Goal: Task Accomplishment & Management: Complete application form

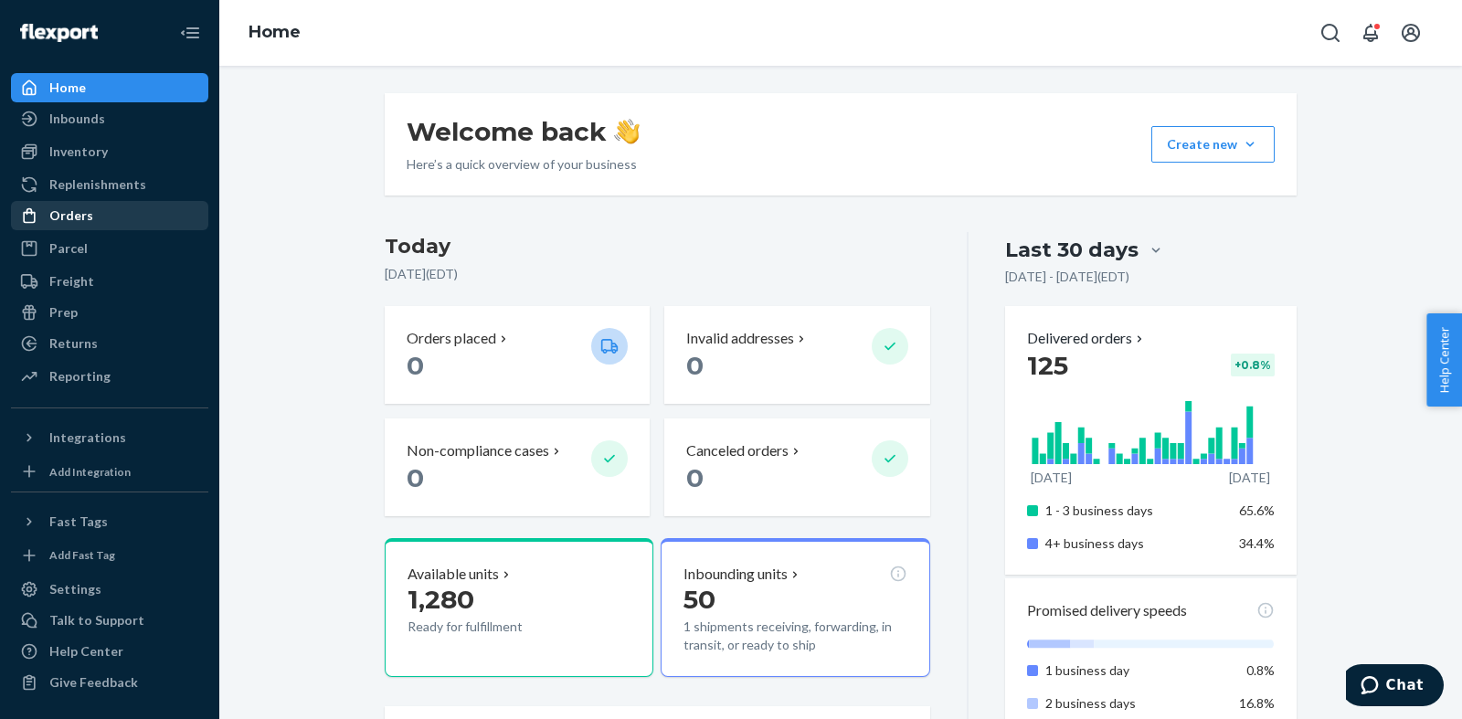
click at [90, 211] on div "Orders" at bounding box center [110, 216] width 194 height 26
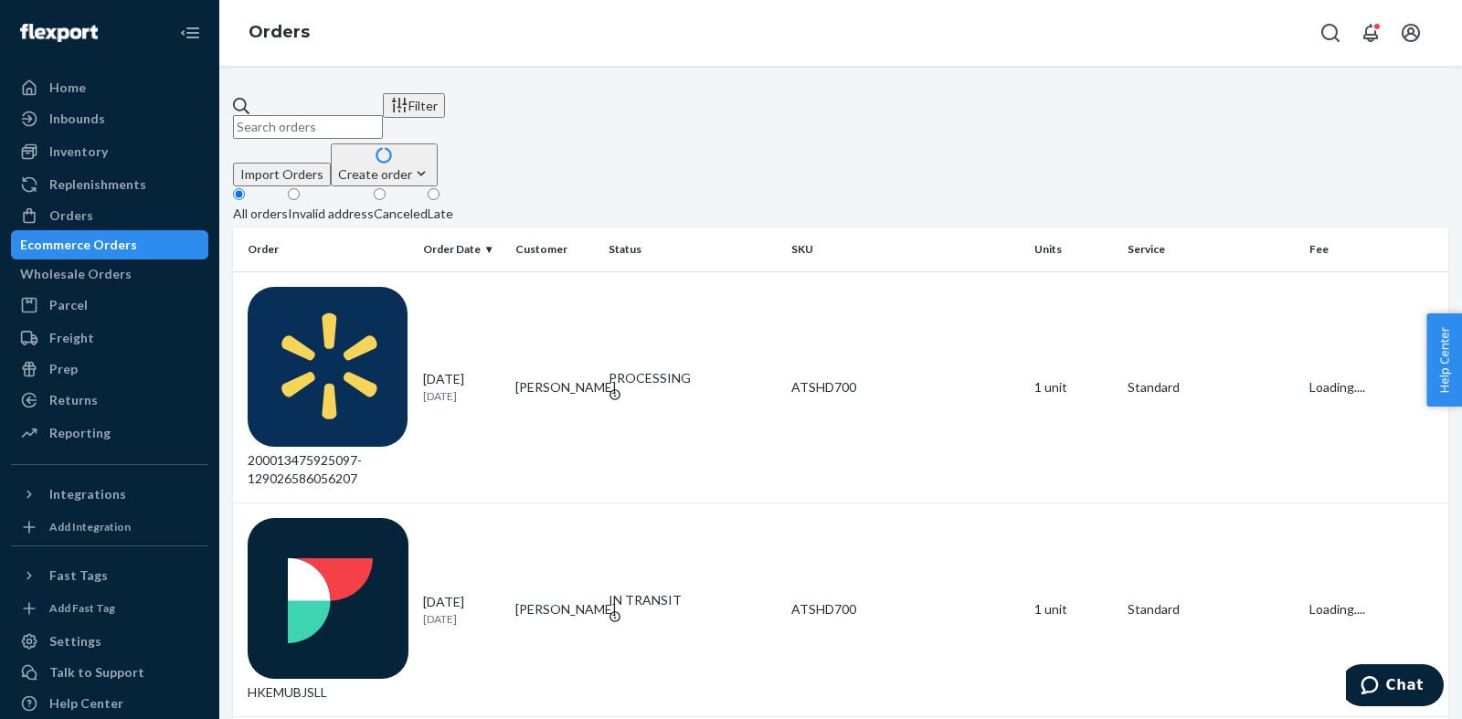
click at [430, 165] on div "Create order" at bounding box center [384, 174] width 92 height 19
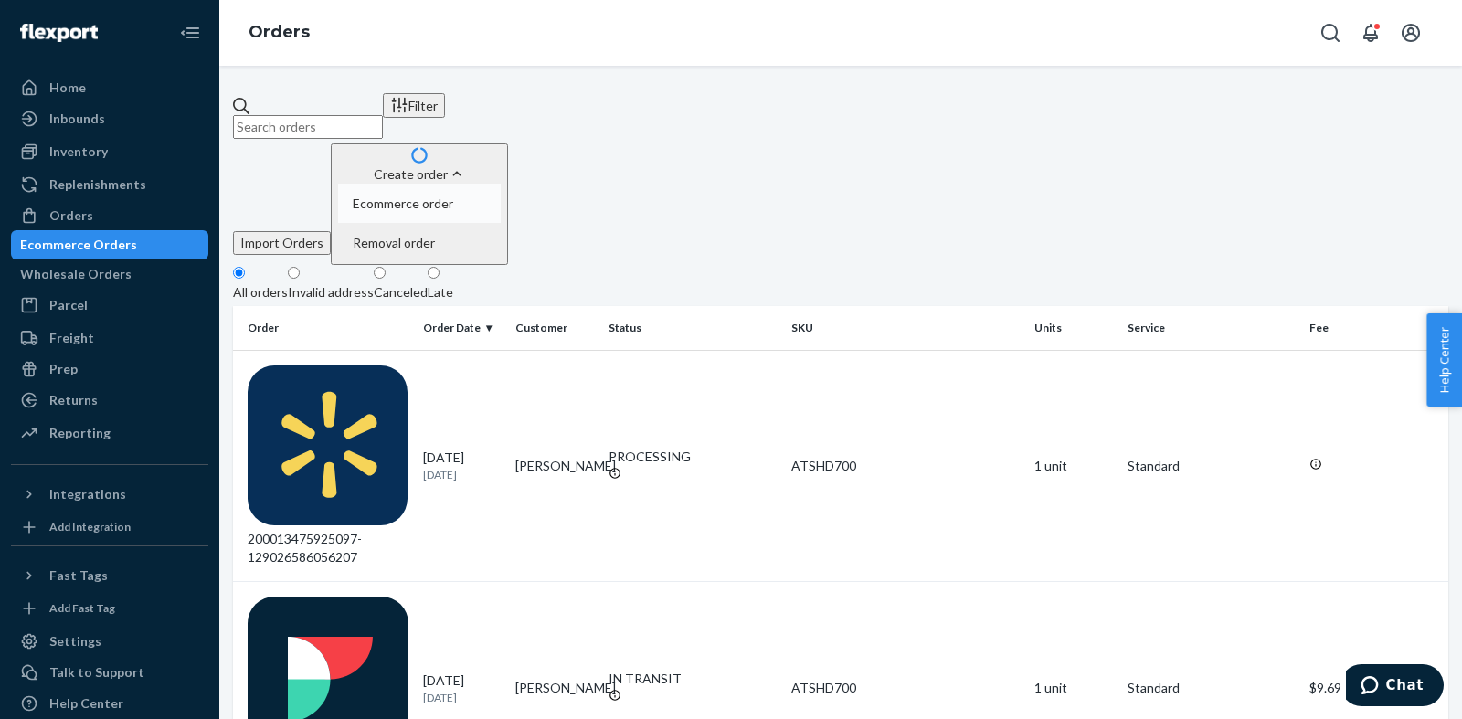
click at [453, 197] on span "Ecommerce order" at bounding box center [403, 203] width 101 height 13
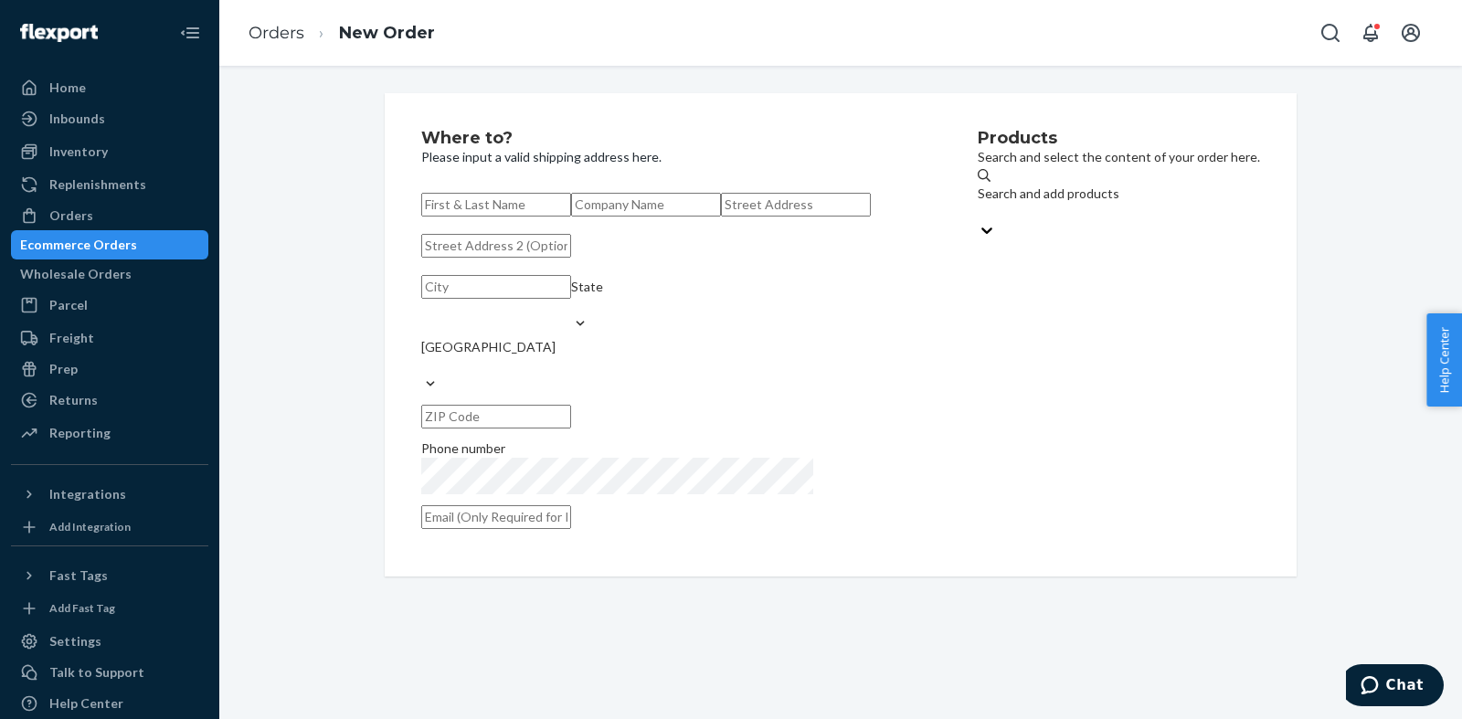
click at [1120, 201] on div "Search and add products" at bounding box center [1049, 203] width 142 height 37
click at [980, 203] on input "Search and add products" at bounding box center [979, 212] width 2 height 18
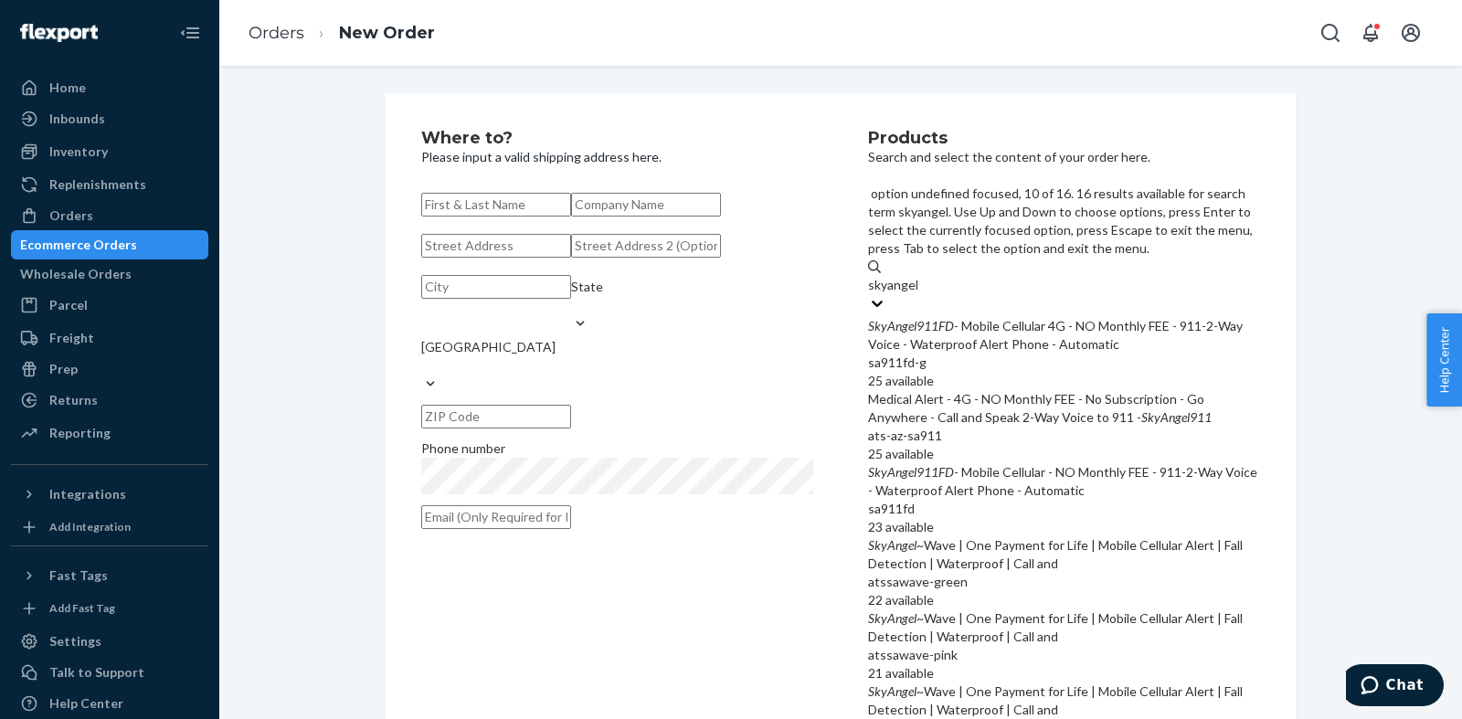
scroll to position [1099, 0]
type input "skyangel"
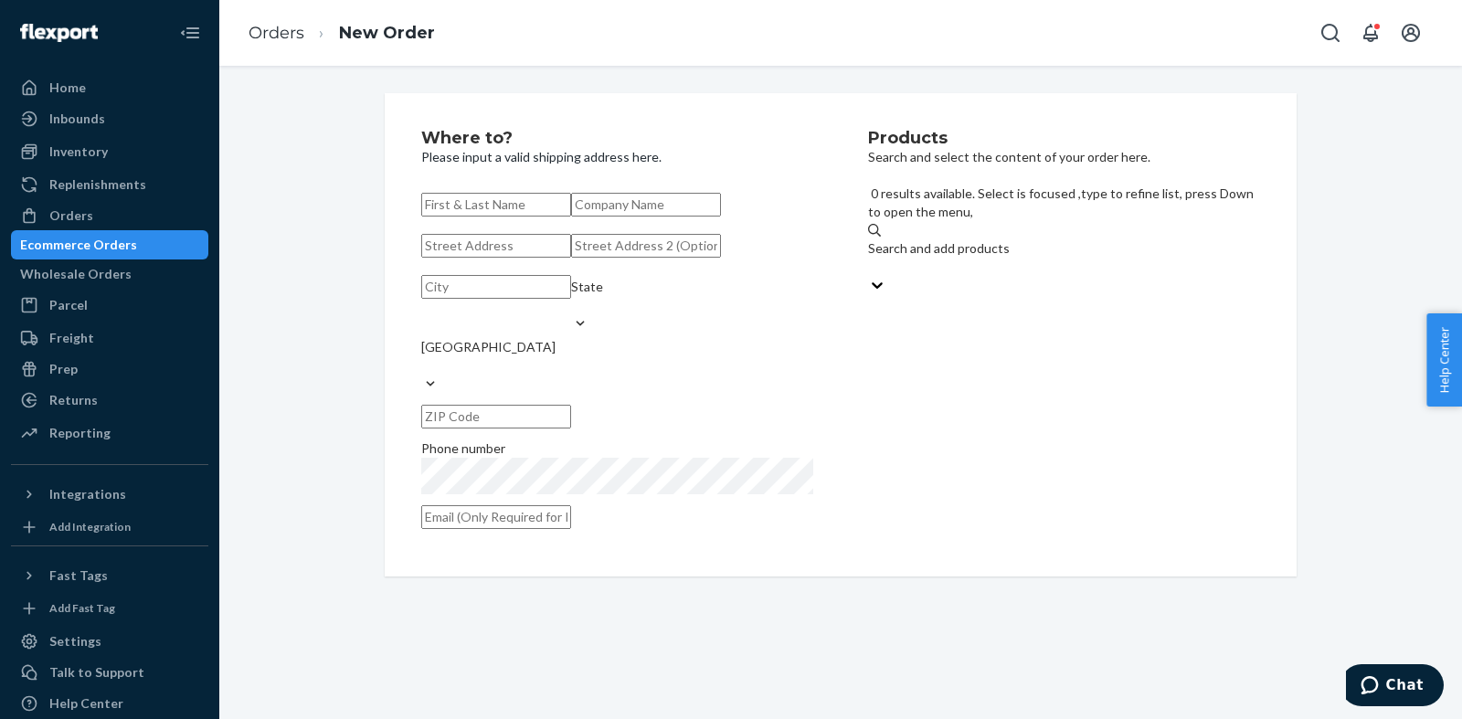
click at [951, 239] on div "Search and add products" at bounding box center [1064, 248] width 392 height 18
click at [870, 258] on input "0 results available. Select is focused ,type to refine list, press Down to open…" at bounding box center [869, 267] width 2 height 18
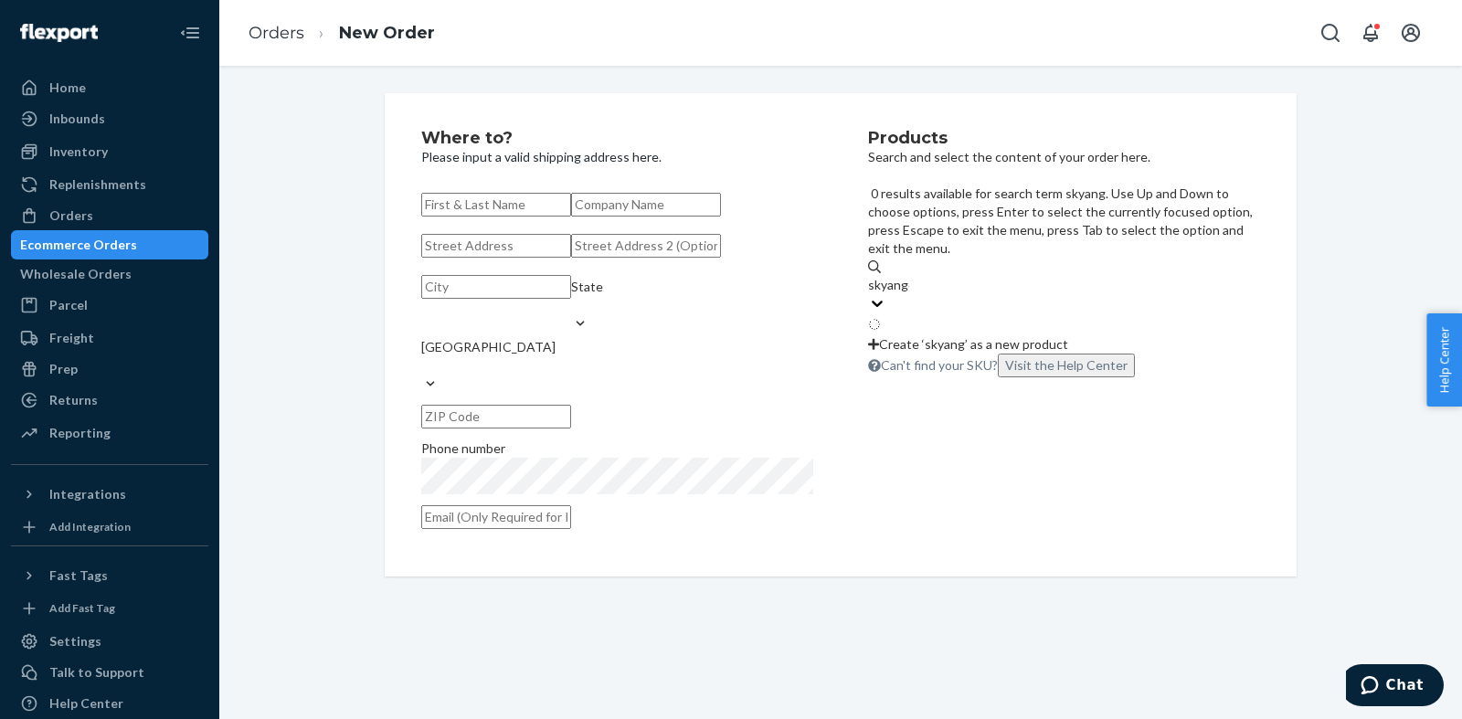
type input "skyangel"
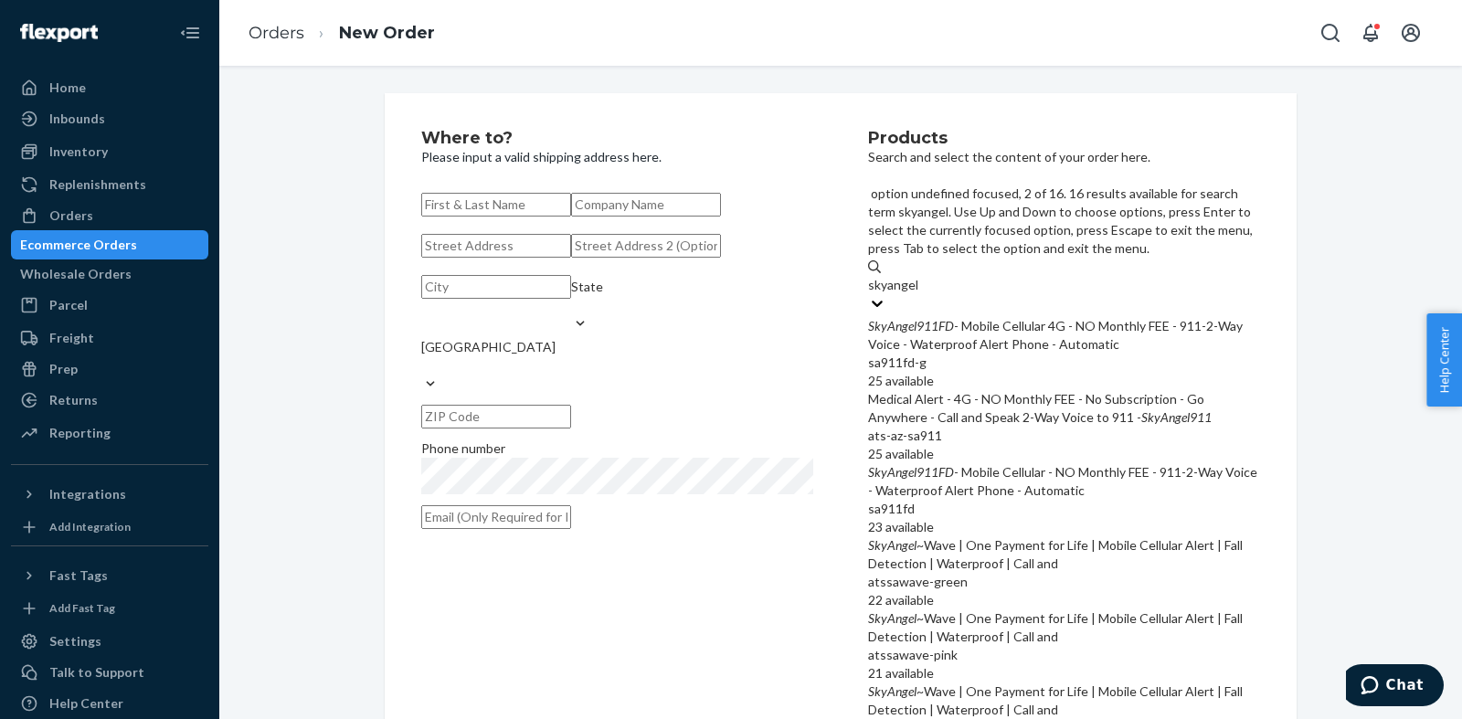
click at [1024, 390] on div "Medical Alert - 4G - NO Monthly FEE - No Subscription - Go Anywhere - Call and …" at bounding box center [1064, 408] width 392 height 37
click at [919, 294] on input "skyangel" at bounding box center [893, 285] width 51 height 18
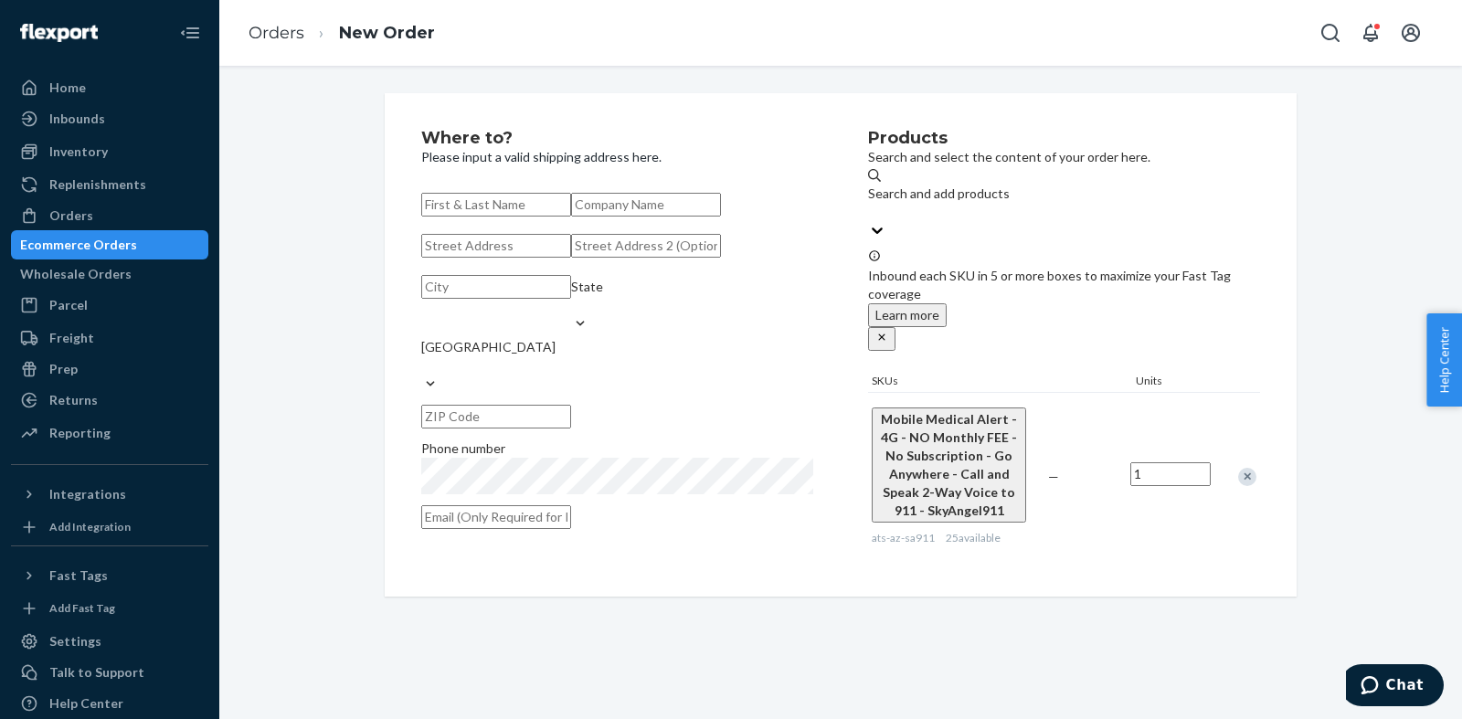
click at [490, 217] on input "text" at bounding box center [496, 205] width 150 height 24
paste input "[PERSON_NAME] Still [GEOGRAPHIC_DATA] [PERSON_NAME] [STREET_ADDRESS][PERSON_NAM…"
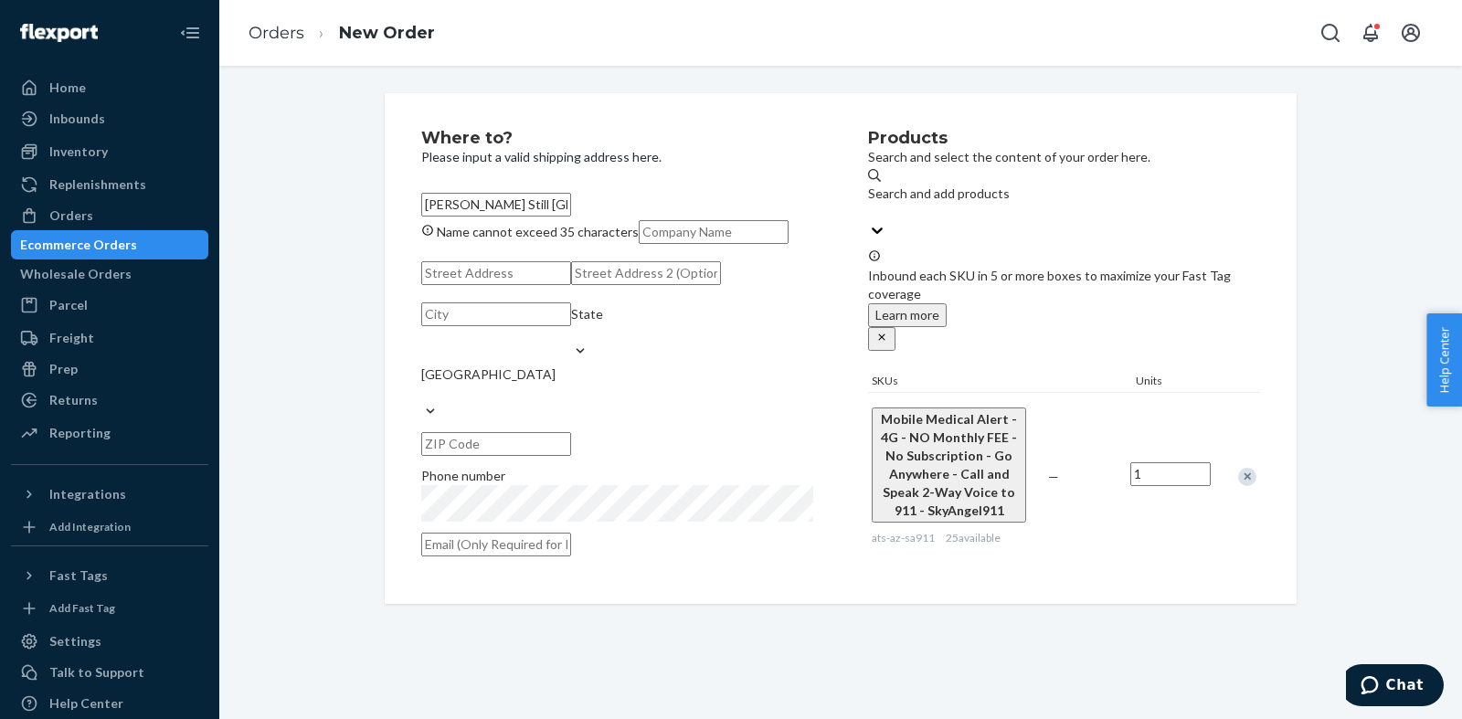
scroll to position [0, 147]
click at [532, 201] on input "[PERSON_NAME] Still [GEOGRAPHIC_DATA] [PERSON_NAME] [STREET_ADDRESS][PERSON_NAM…" at bounding box center [496, 205] width 150 height 24
drag, startPoint x: 583, startPoint y: 202, endPoint x: 494, endPoint y: 202, distance: 88.7
click at [494, 202] on input "[PERSON_NAME] [STREET_ADDRESS][PERSON_NAME]" at bounding box center [496, 205] width 150 height 24
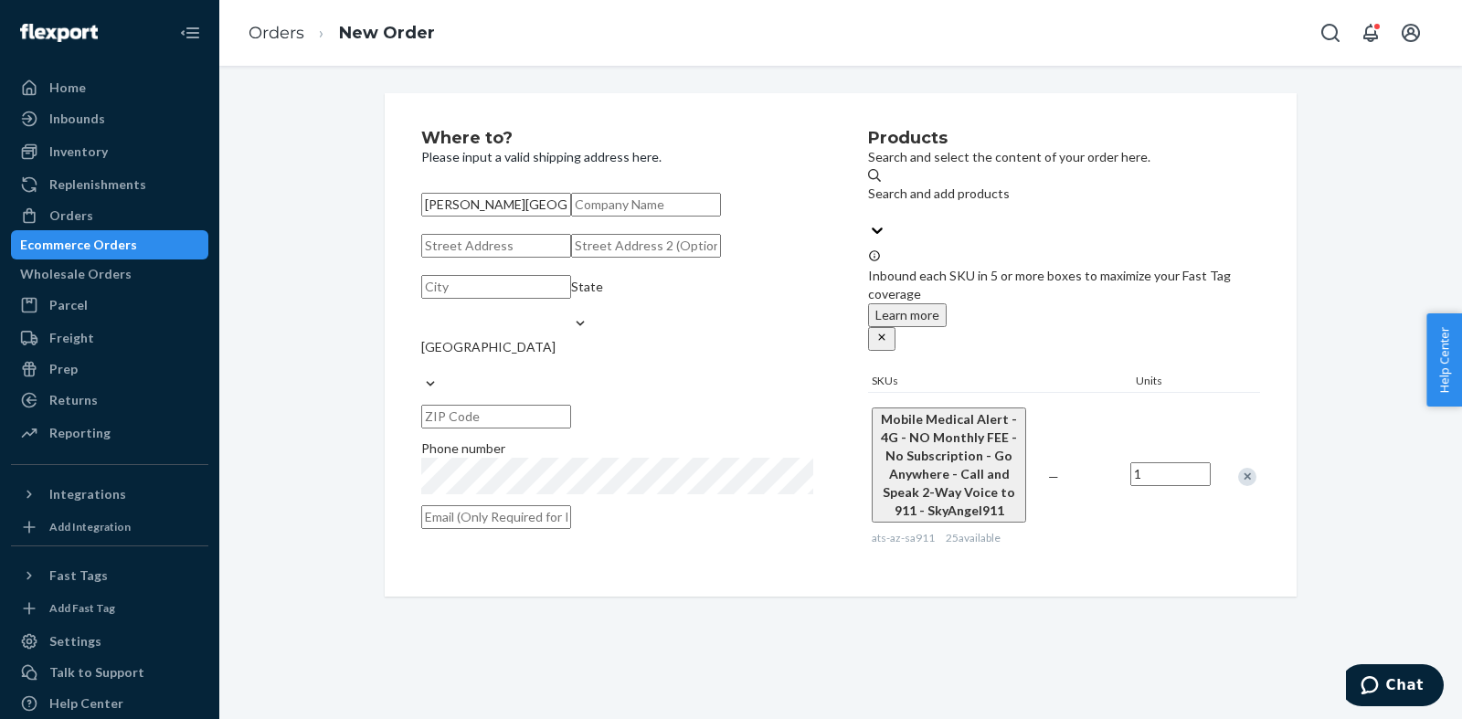
type input "[PERSON_NAME][GEOGRAPHIC_DATA]"
click at [476, 258] on input "text" at bounding box center [496, 246] width 150 height 24
paste input "[STREET_ADDRESS]"
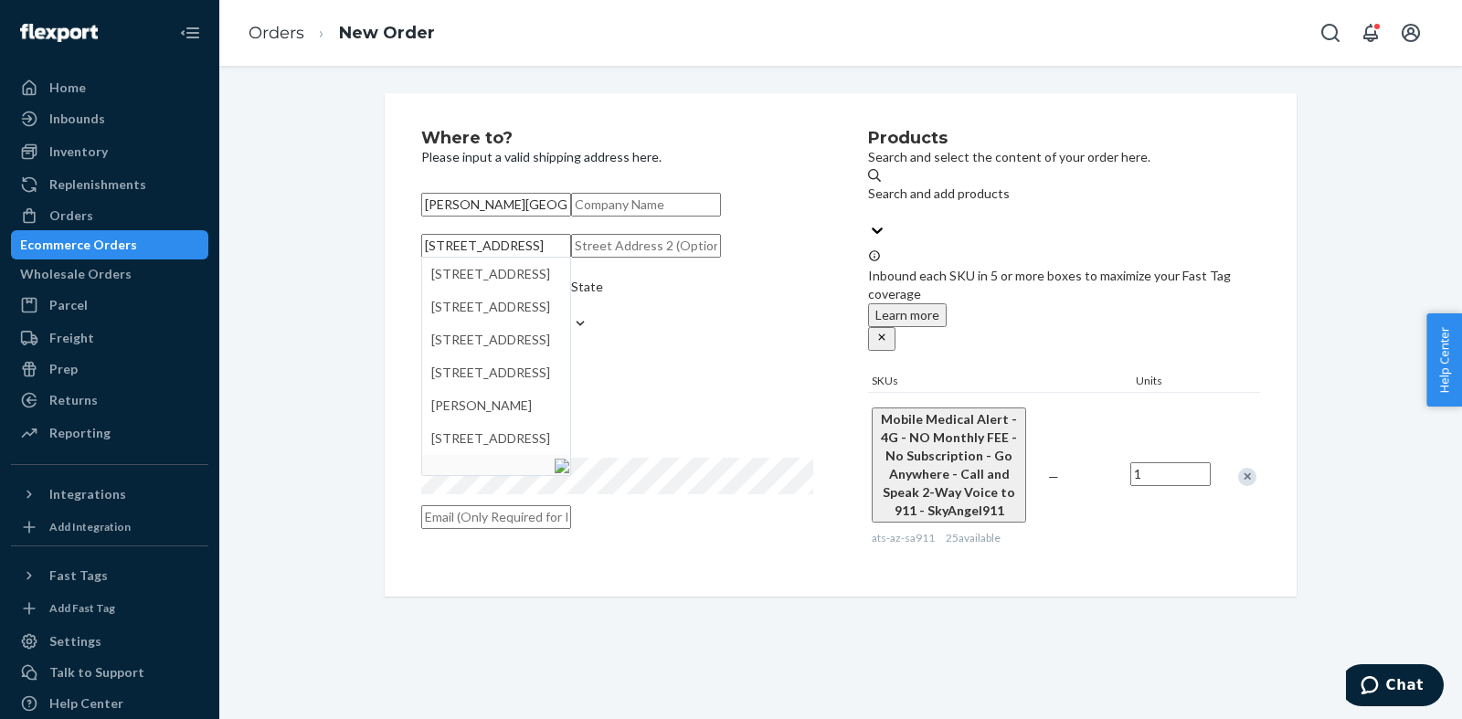
type input "[STREET_ADDRESS]"
click at [339, 377] on div "Where to? Please input a valid shipping address here. [PERSON_NAME][GEOGRAPHIC_…" at bounding box center [841, 345] width 1216 height 504
drag, startPoint x: 528, startPoint y: 207, endPoint x: 501, endPoint y: 211, distance: 27.7
click at [501, 211] on input "[PERSON_NAME][GEOGRAPHIC_DATA]" at bounding box center [496, 205] width 150 height 24
type input "[PERSON_NAME][GEOGRAPHIC_DATA]"
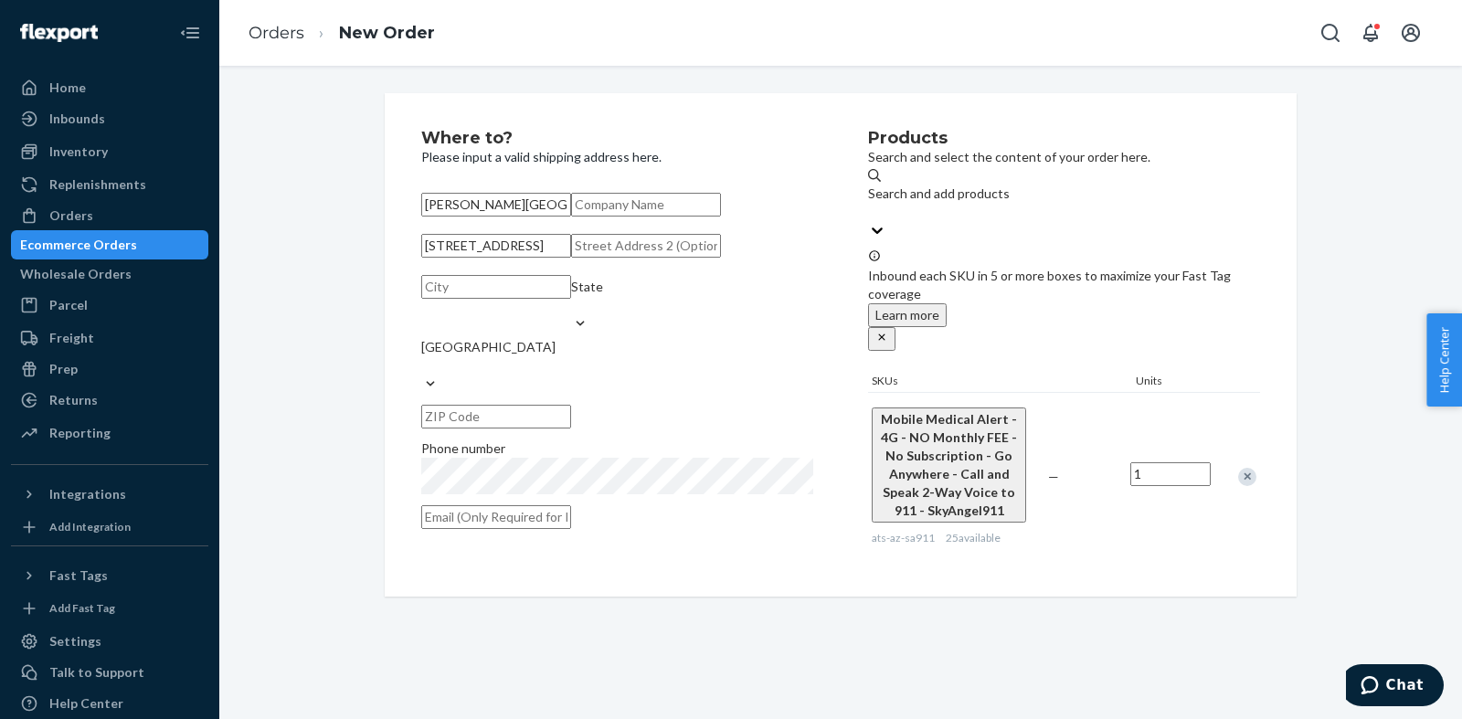
click at [476, 299] on input "text" at bounding box center [496, 287] width 150 height 24
paste input "[PERSON_NAME]"
type input "[PERSON_NAME]"
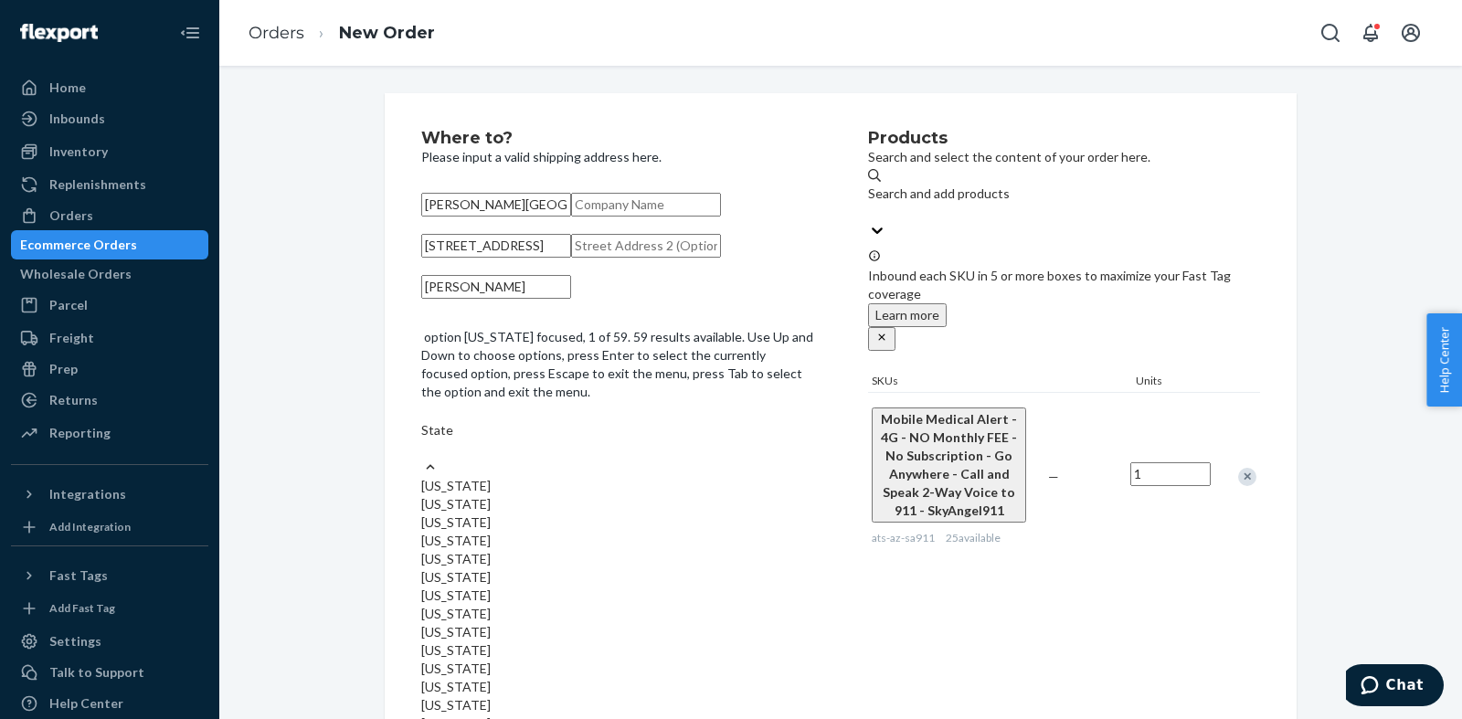
click at [665, 421] on div "State" at bounding box center [617, 430] width 392 height 18
click at [423, 440] on input "option [US_STATE] focused, 1 of 59. 59 results available. Use Up and Down to ch…" at bounding box center [422, 449] width 2 height 18
click at [423, 458] on input "option [US_STATE] focused, 48 of 59. 59 results available. Use Up and Down to c…" at bounding box center [422, 449] width 2 height 18
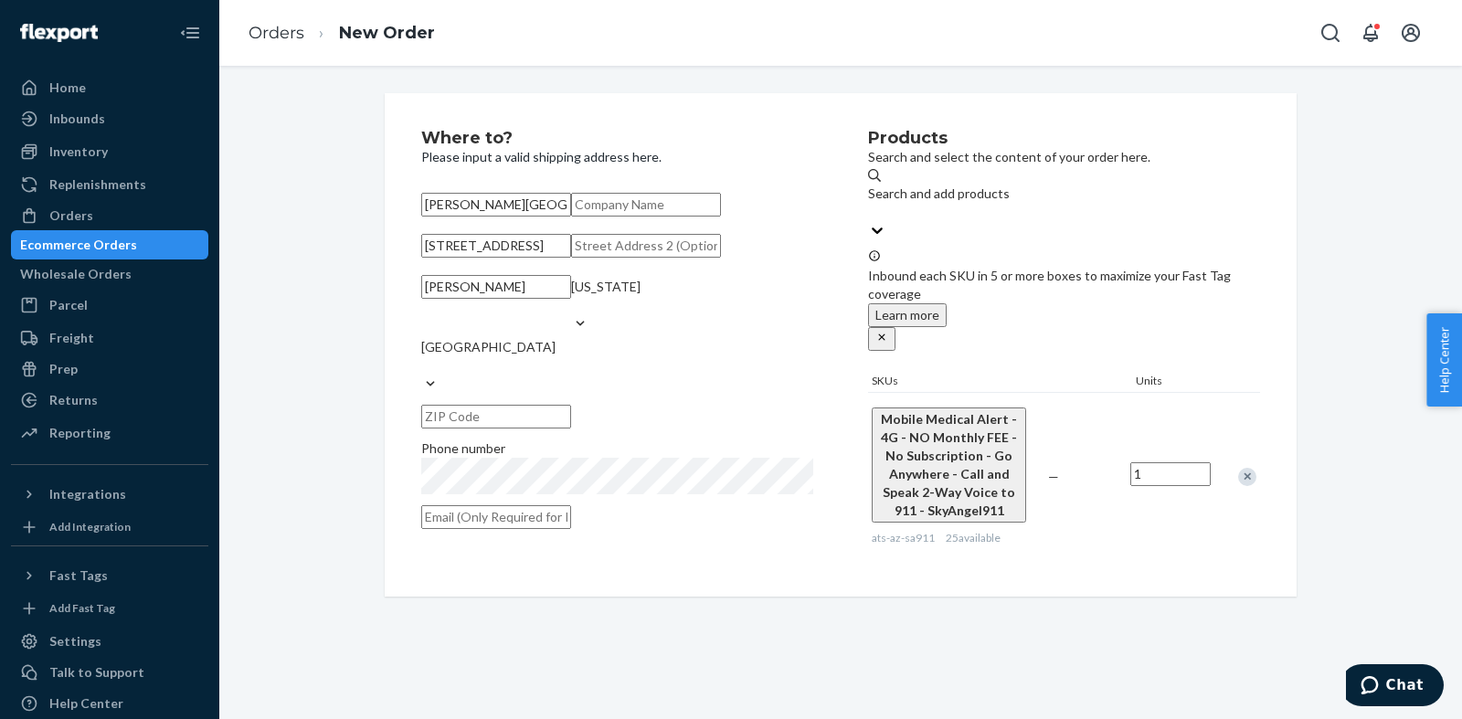
drag, startPoint x: 563, startPoint y: 209, endPoint x: 521, endPoint y: 207, distance: 42.1
click at [521, 207] on input "[PERSON_NAME][GEOGRAPHIC_DATA]" at bounding box center [496, 205] width 150 height 24
type input "[PERSON_NAME][GEOGRAPHIC_DATA]"
click at [571, 429] on input "text" at bounding box center [496, 417] width 150 height 24
paste input "79504"
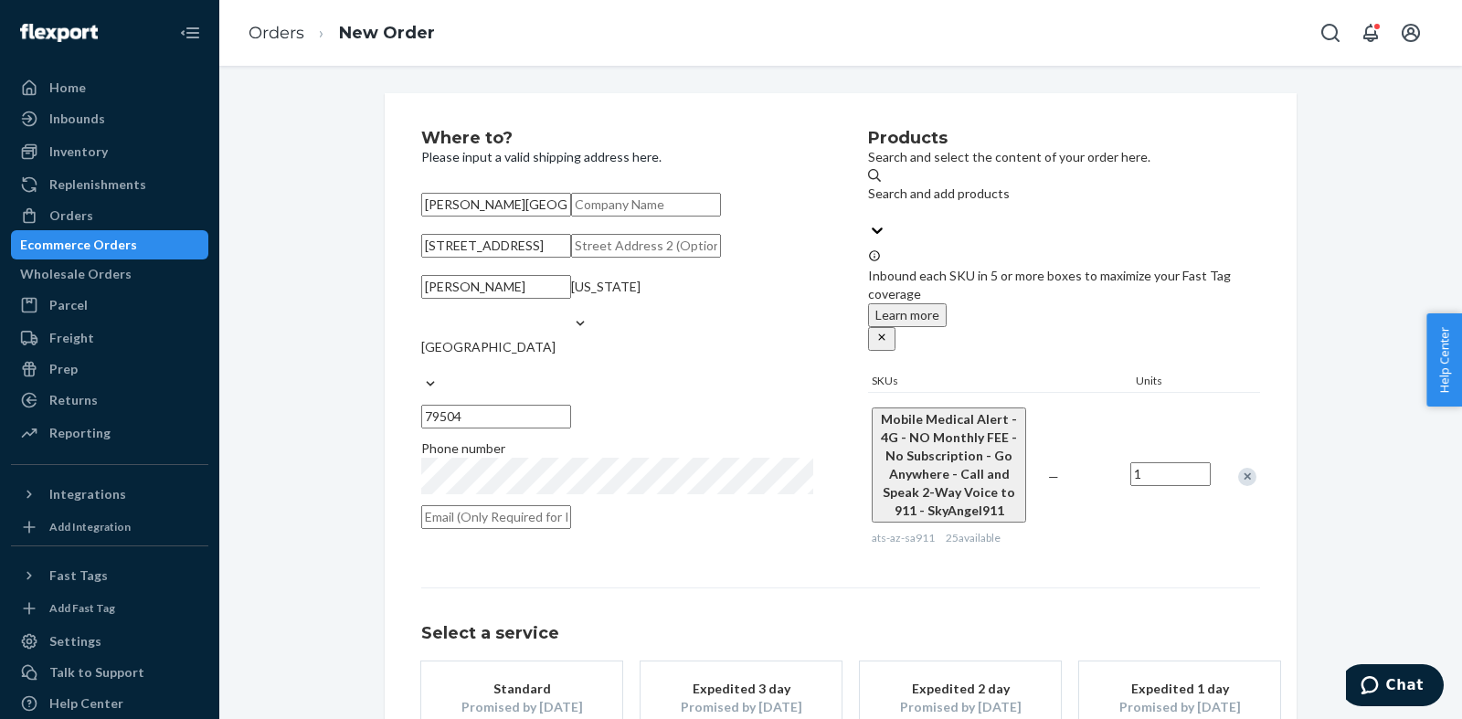
type input "79504"
drag, startPoint x: 517, startPoint y: 206, endPoint x: 499, endPoint y: 207, distance: 18.3
click at [499, 206] on input "[PERSON_NAME][GEOGRAPHIC_DATA]" at bounding box center [496, 205] width 150 height 24
type input "[PERSON_NAME]"
click at [331, 348] on div "Where to? Please input a valid shipping address here. [PERSON_NAME] [STREET_ADD…" at bounding box center [841, 478] width 1216 height 770
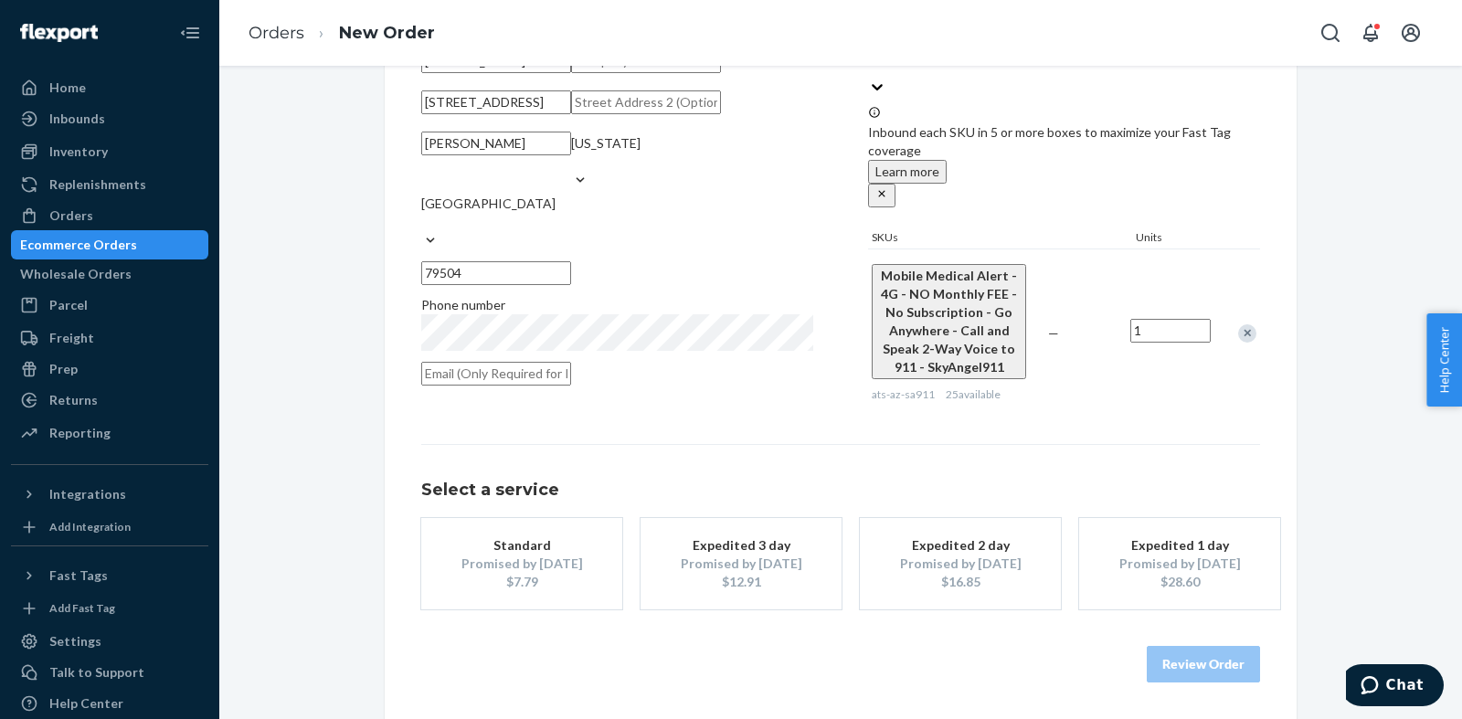
scroll to position [205, 0]
click at [529, 556] on div "Promised by [DATE]" at bounding box center [522, 564] width 146 height 18
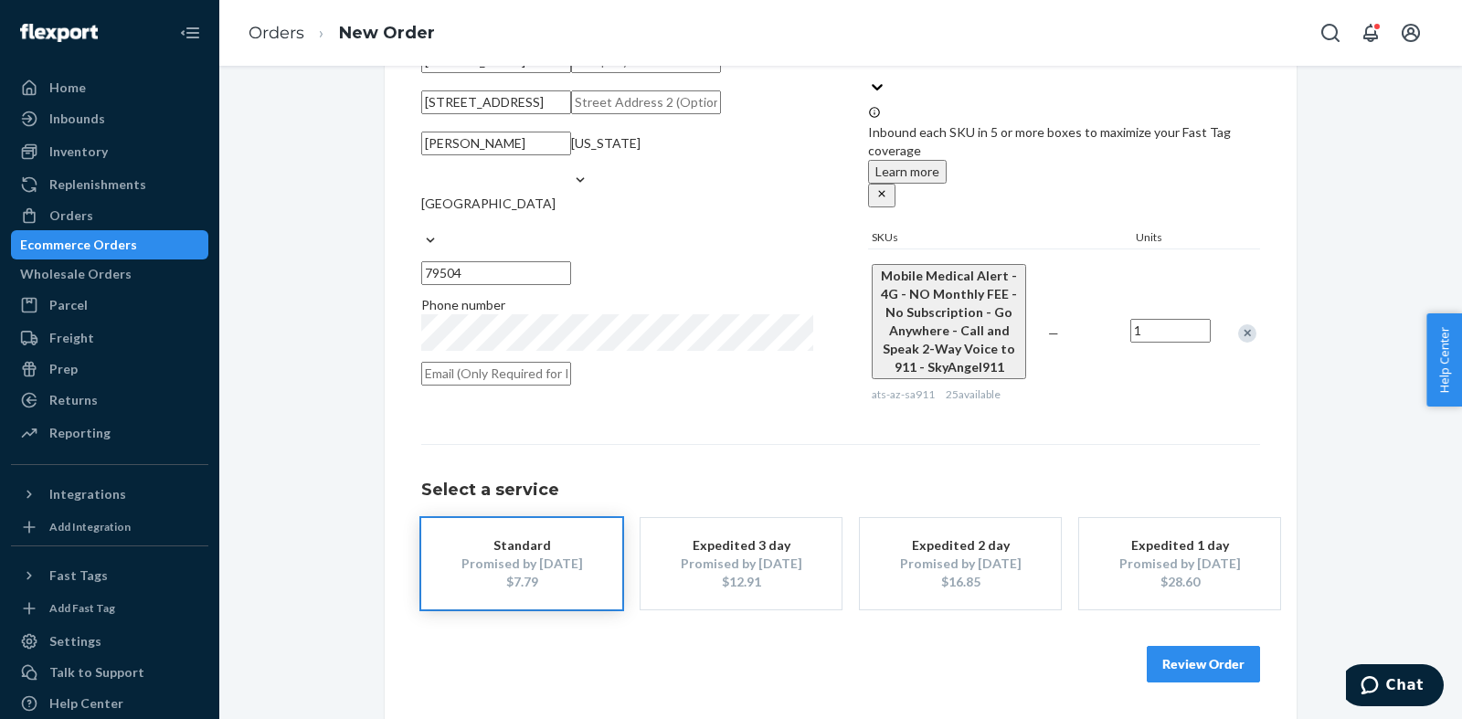
click at [1167, 666] on button "Review Order" at bounding box center [1203, 664] width 113 height 37
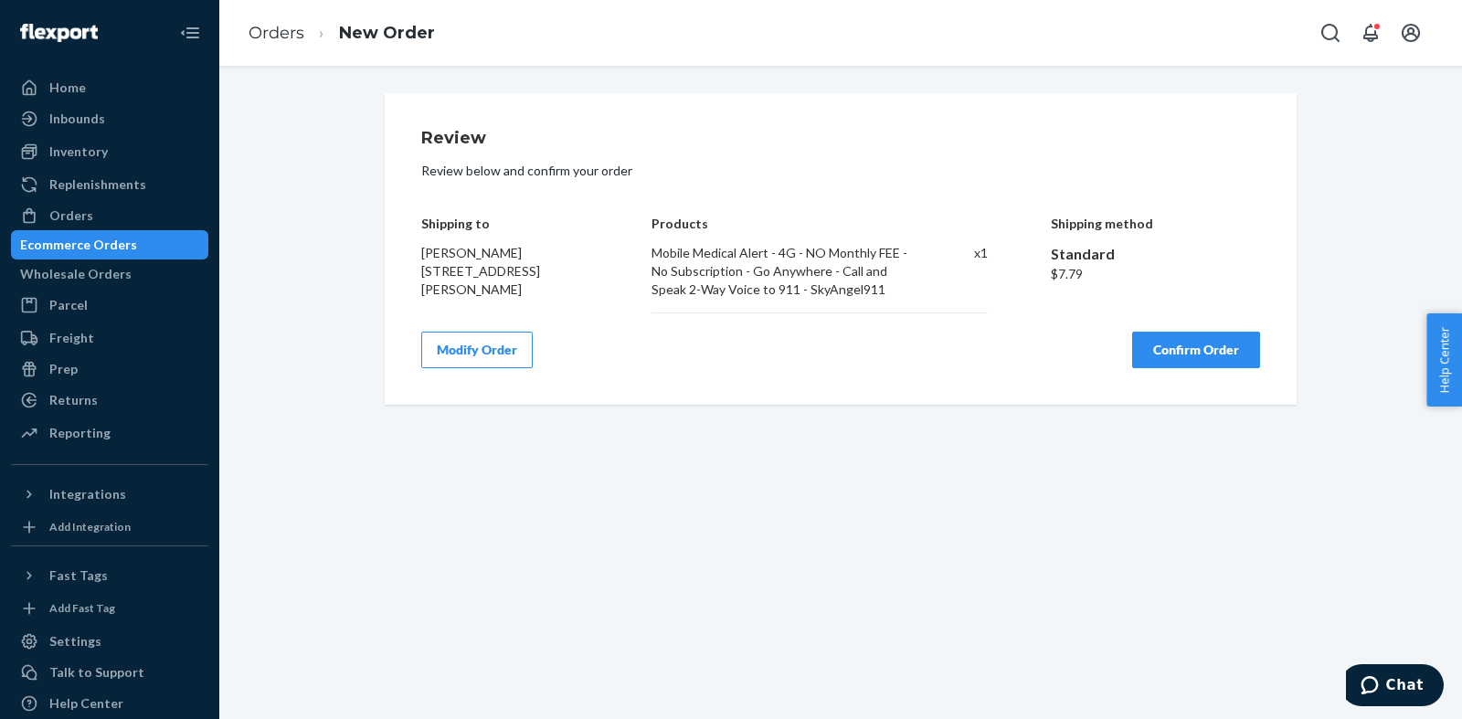
click at [1183, 355] on button "Confirm Order" at bounding box center [1196, 350] width 128 height 37
